Goal: Task Accomplishment & Management: Complete application form

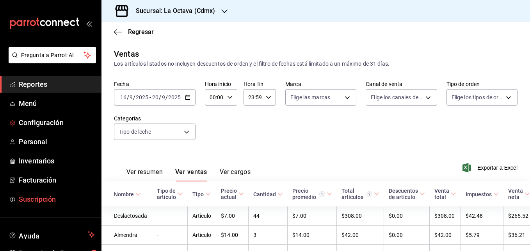
scroll to position [0, 14]
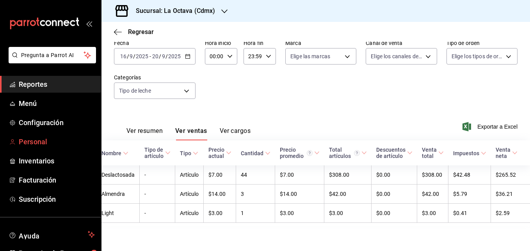
click at [49, 138] on span "Personal" at bounding box center [57, 141] width 76 height 11
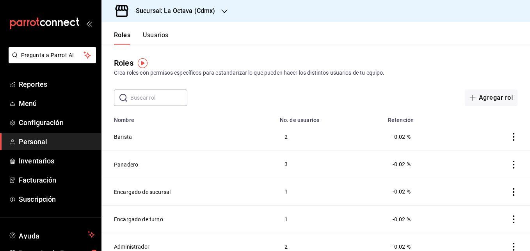
click at [152, 39] on button "Usuarios" at bounding box center [156, 37] width 26 height 13
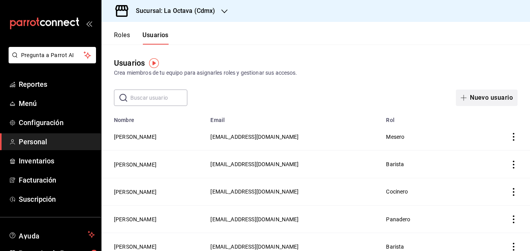
click at [480, 100] on button "Nuevo usuario" at bounding box center [487, 97] width 62 height 16
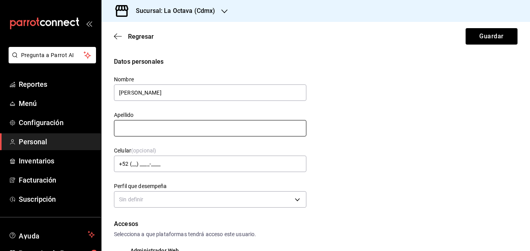
type input "[PERSON_NAME]"
click at [174, 125] on input "text" at bounding box center [210, 128] width 192 height 16
type input "[PERSON_NAME]"
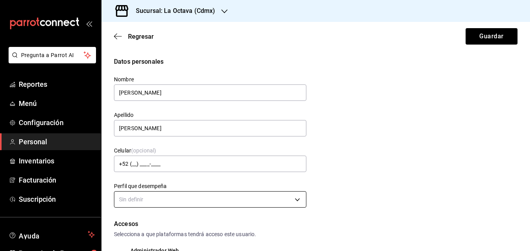
click at [262, 196] on body "Pregunta a Parrot AI Reportes Menú Configuración Personal Inventarios Facturaci…" at bounding box center [265, 125] width 530 height 251
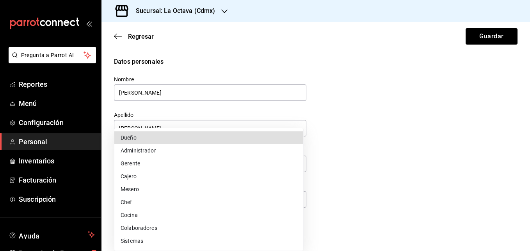
click at [391, 128] on div at bounding box center [265, 125] width 530 height 251
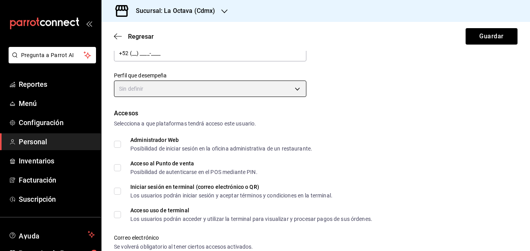
scroll to position [86, 0]
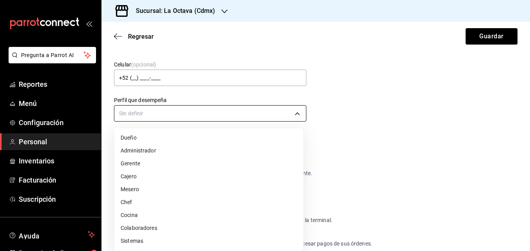
click at [296, 115] on body "Pregunta a Parrot AI Reportes Menú Configuración Personal Inventarios Facturaci…" at bounding box center [265, 125] width 530 height 251
click at [172, 225] on li "Colaboradores" at bounding box center [208, 227] width 189 height 13
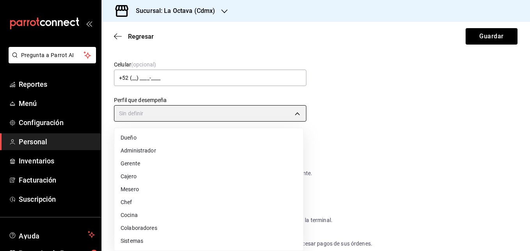
type input "STAFF"
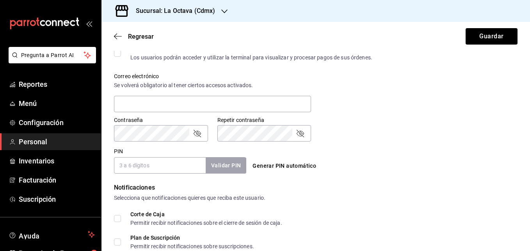
scroll to position [275, 0]
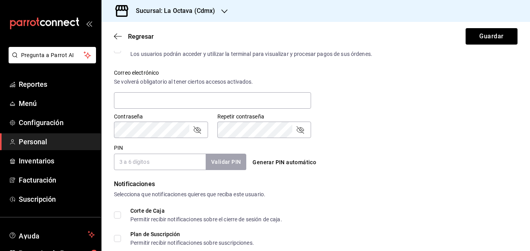
drag, startPoint x: 516, startPoint y: 160, endPoint x: 526, endPoint y: 141, distance: 22.3
click at [526, 141] on div "Regresar Guardar Datos personales Nombre [PERSON_NAME] [PERSON_NAME] Celular (o…" at bounding box center [315, 136] width 429 height 229
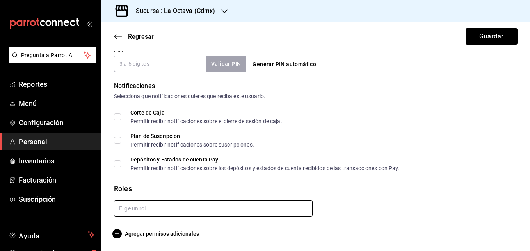
click at [292, 205] on input "text" at bounding box center [213, 208] width 199 height 16
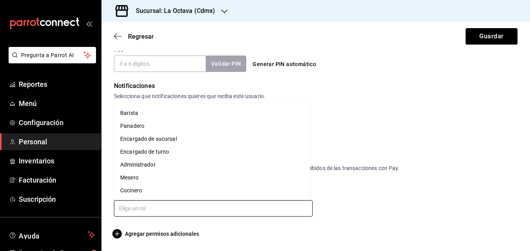
click at [191, 125] on li "Panadero" at bounding box center [212, 125] width 196 height 13
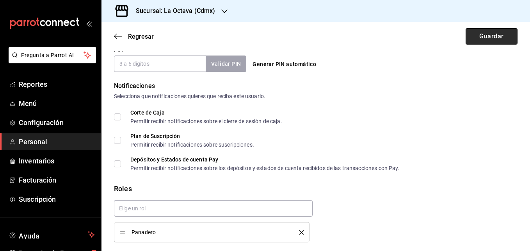
click at [503, 32] on button "Guardar" at bounding box center [492, 36] width 52 height 16
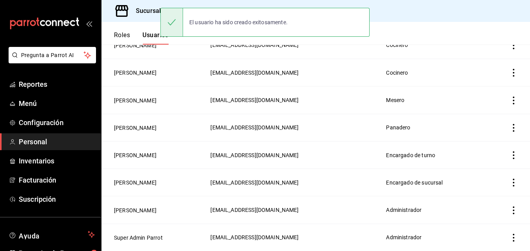
scroll to position [359, 0]
